Goal: Task Accomplishment & Management: Manage account settings

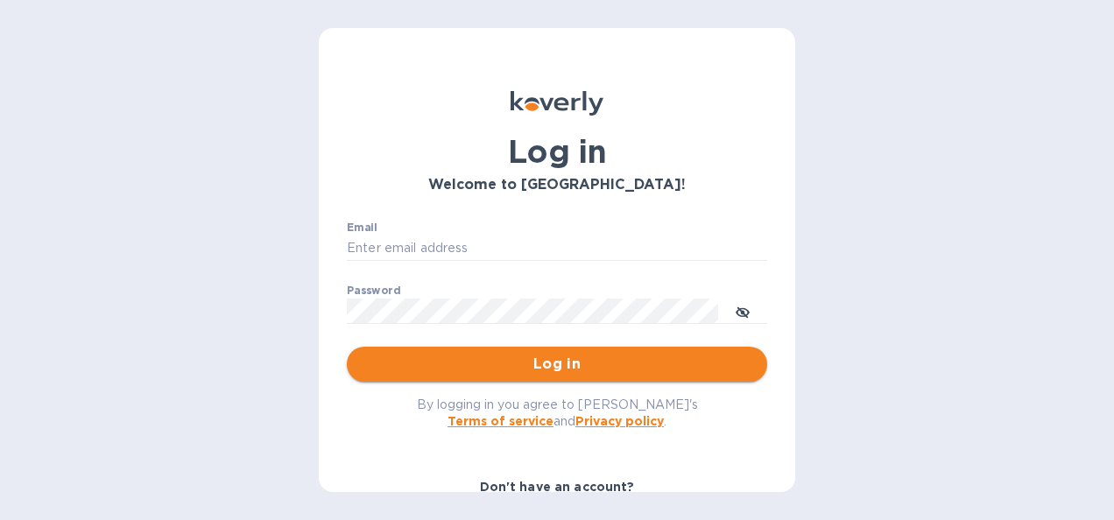
type input "[PERSON_NAME][EMAIL_ADDRESS][DOMAIN_NAME]"
click at [524, 354] on span "Log in" at bounding box center [557, 364] width 392 height 21
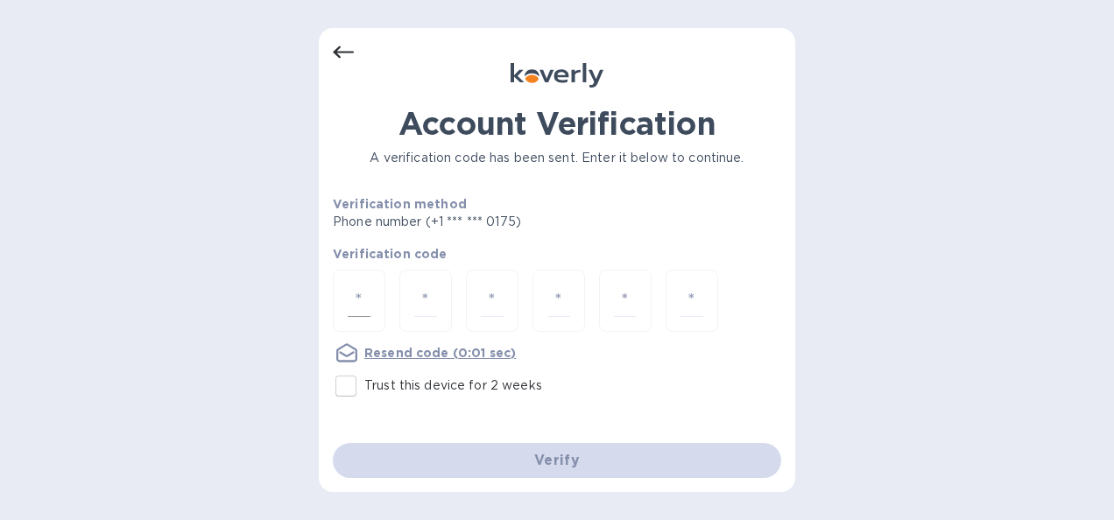
click at [356, 294] on input "number" at bounding box center [359, 301] width 23 height 32
type input "8"
type input "6"
type input "4"
type input "1"
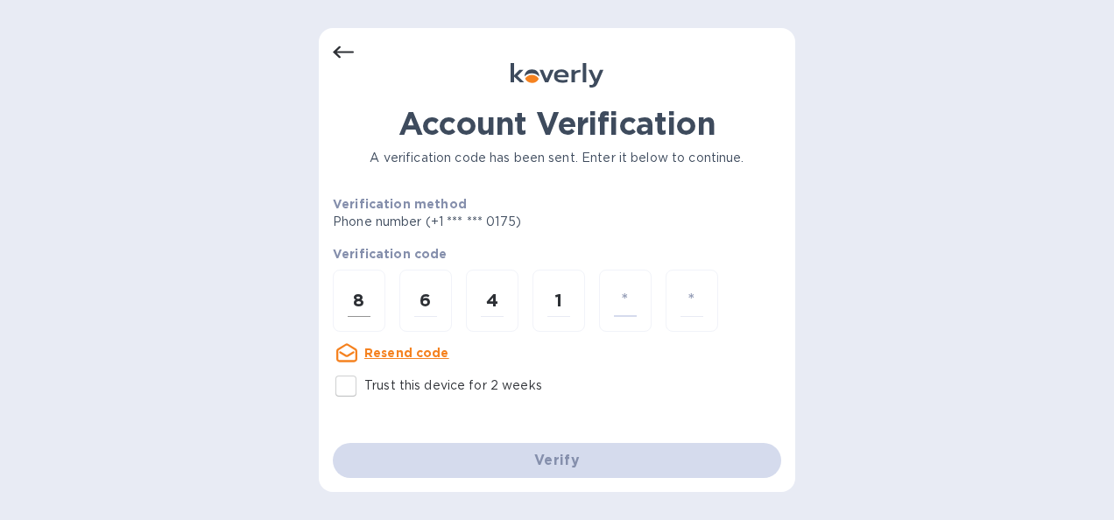
type input "8"
type input "9"
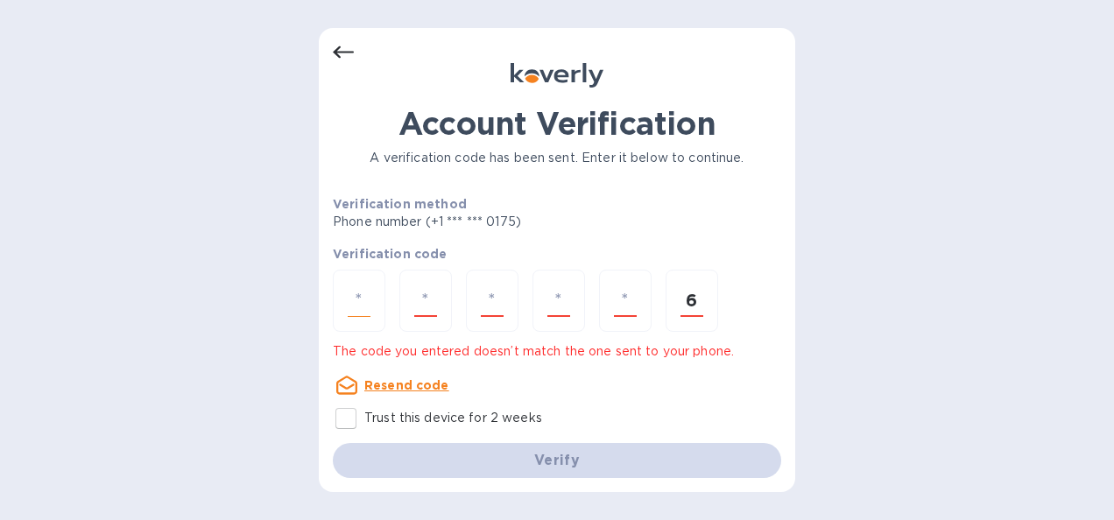
type input "6"
type input "8"
type input "6"
type input "4"
type input "1"
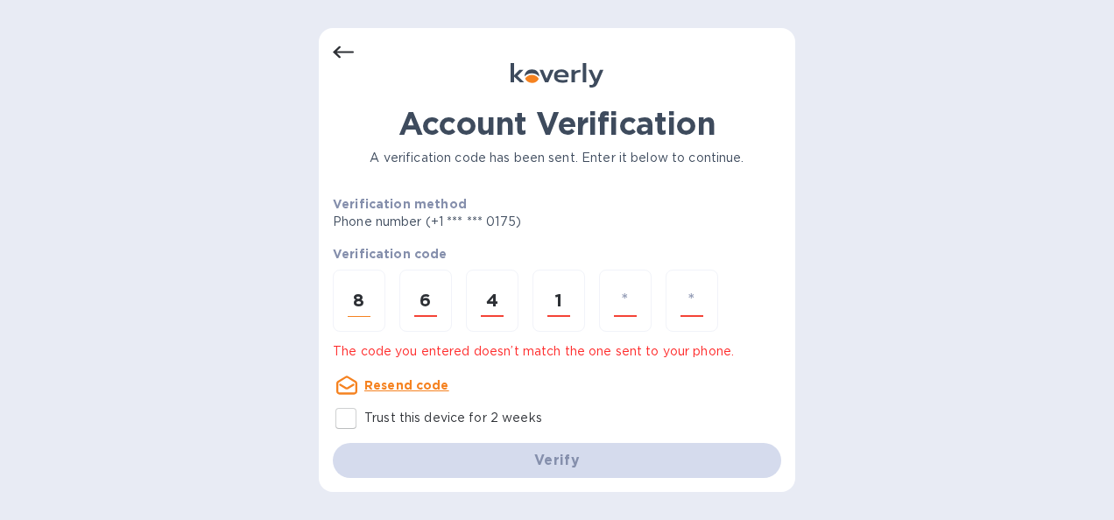
type input "8"
type input "6"
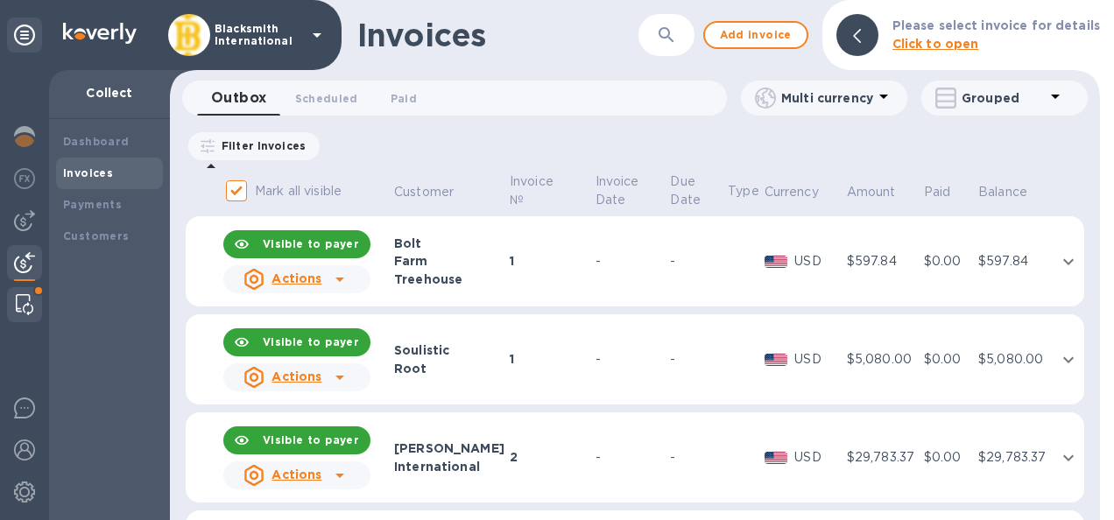
click at [24, 307] on img at bounding box center [25, 304] width 18 height 21
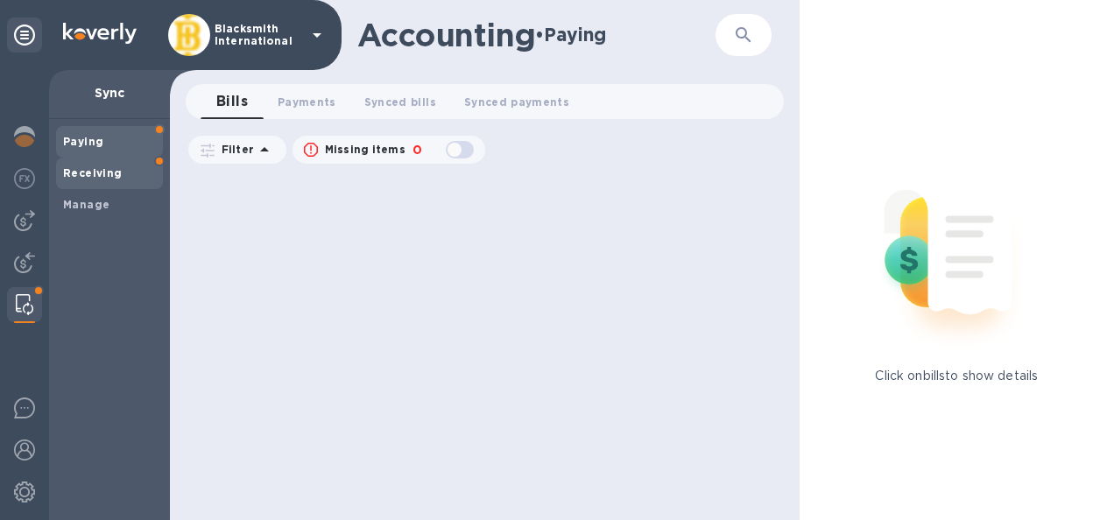
click at [96, 173] on b "Receiving" at bounding box center [93, 172] width 60 height 13
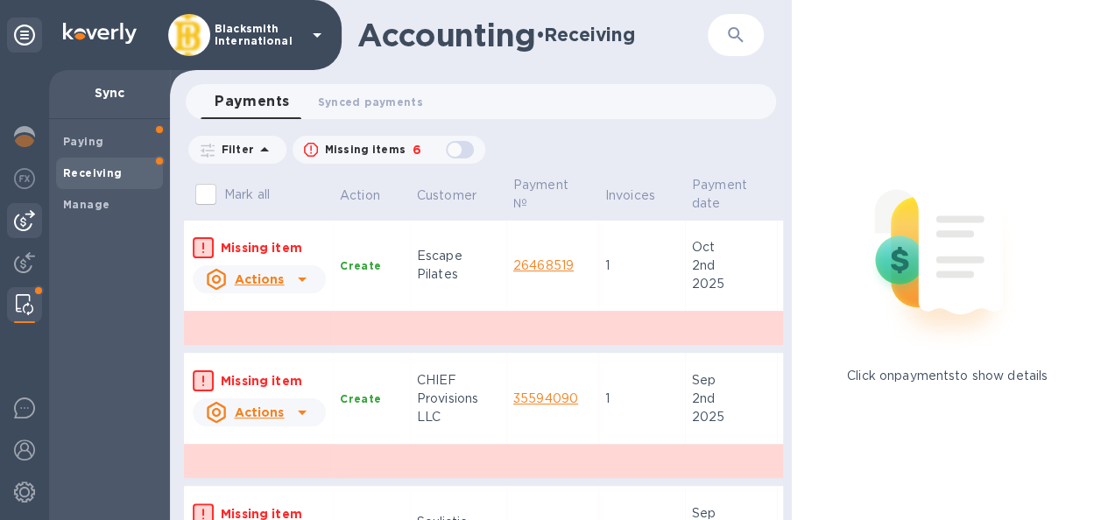
click at [25, 216] on img at bounding box center [24, 220] width 21 height 21
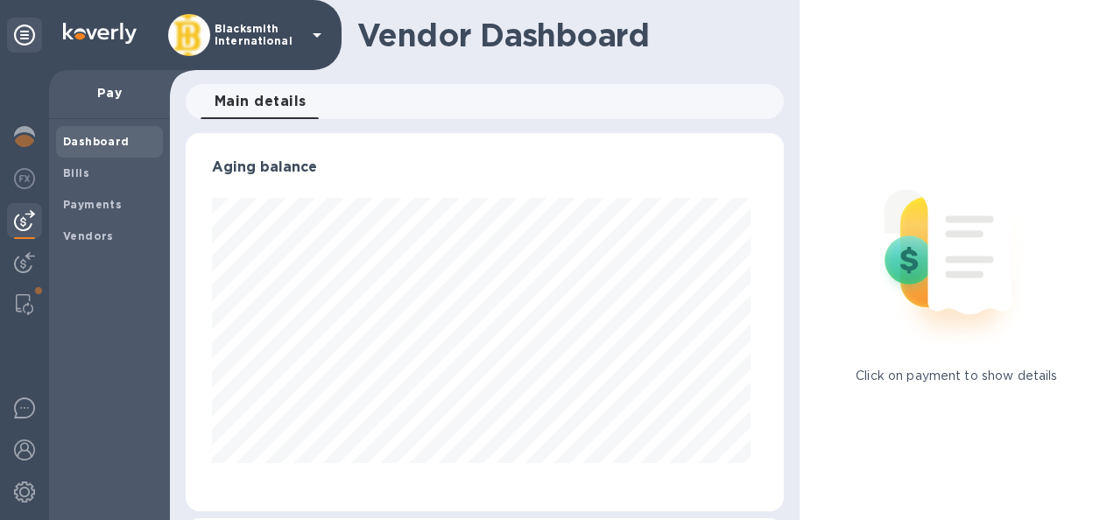
scroll to position [378, 590]
click at [84, 177] on b "Bills" at bounding box center [76, 172] width 26 height 13
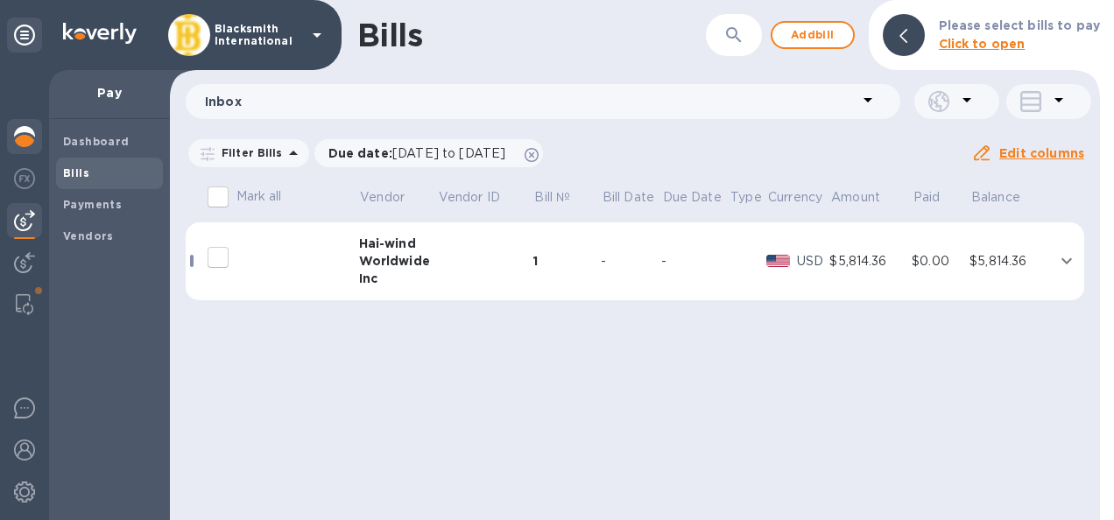
click at [20, 143] on img at bounding box center [24, 136] width 21 height 21
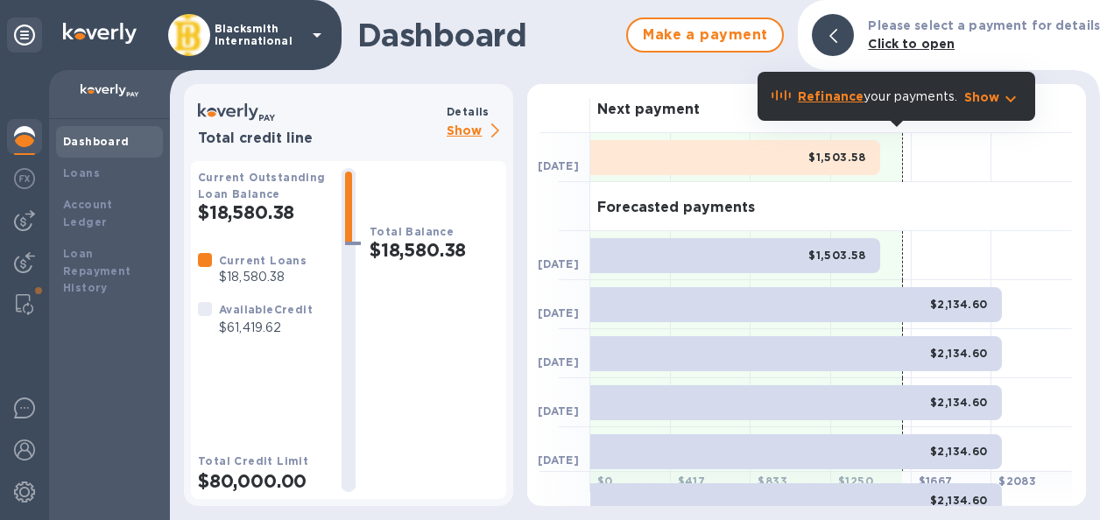
click at [466, 128] on p "Show" at bounding box center [477, 132] width 60 height 22
